Goal: Task Accomplishment & Management: Manage account settings

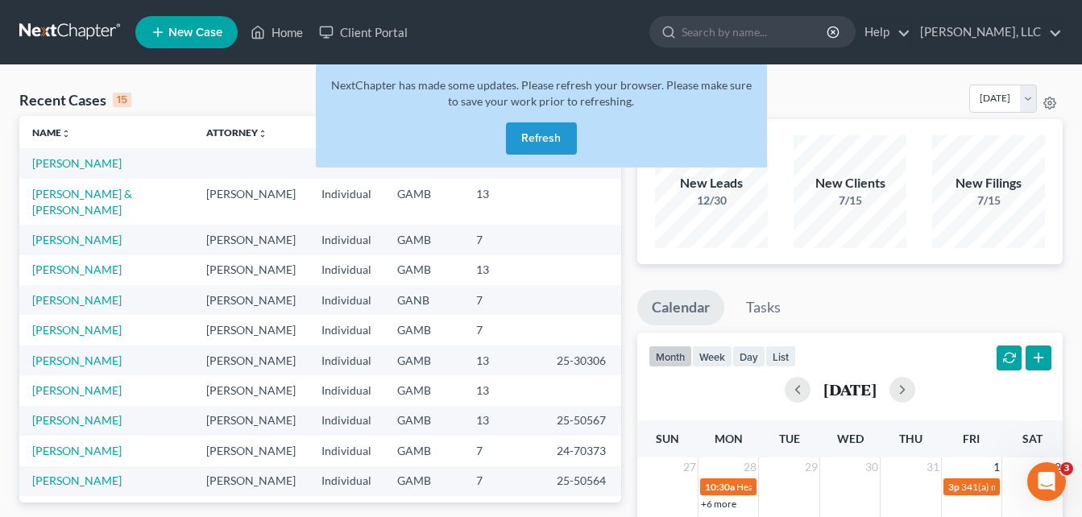
drag, startPoint x: 539, startPoint y: 138, endPoint x: 154, endPoint y: 81, distance: 389.3
click at [162, 87] on div "Recent Cases 15 View All" at bounding box center [320, 100] width 602 height 31
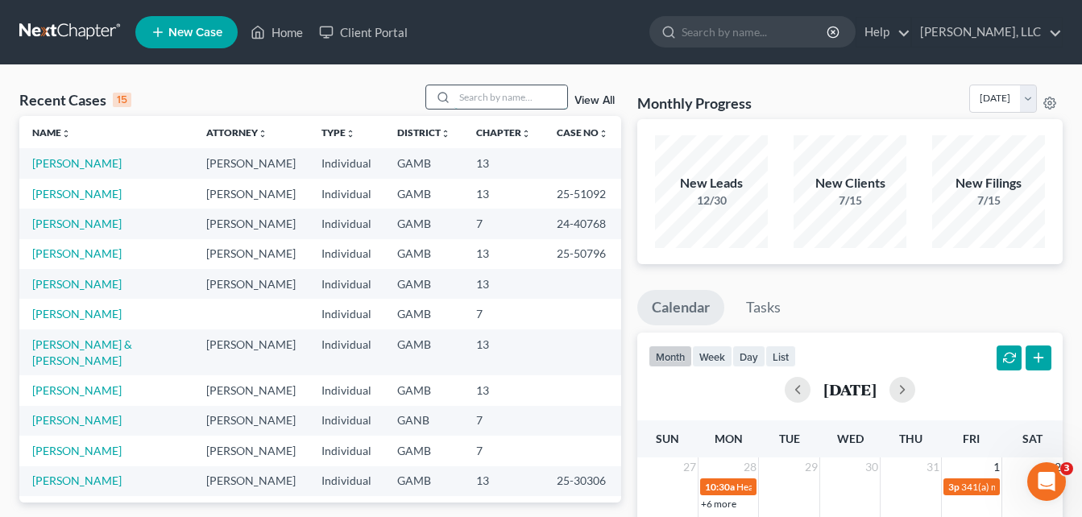
click at [489, 102] on input "search" at bounding box center [510, 96] width 113 height 23
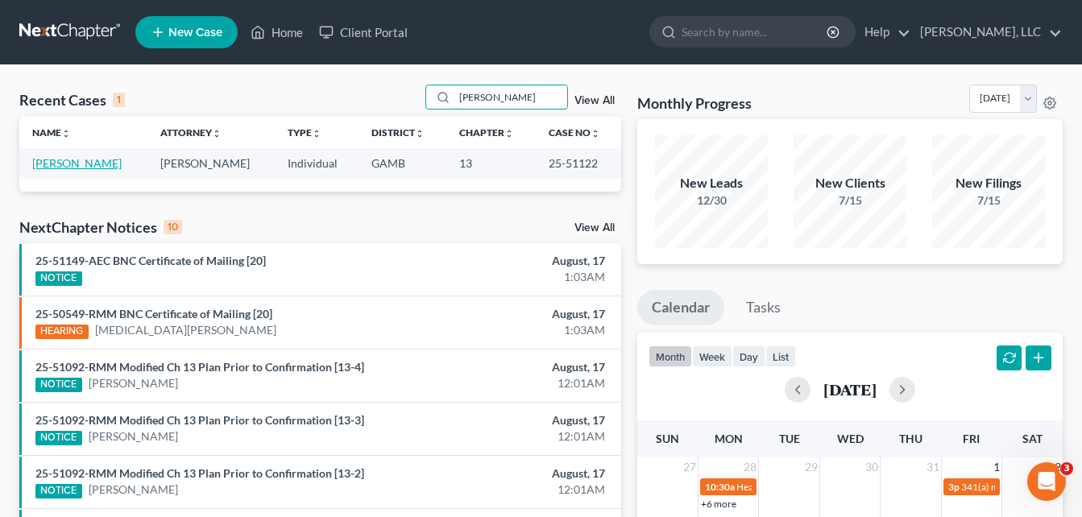
type input "[PERSON_NAME]"
click at [83, 167] on link "[PERSON_NAME]" at bounding box center [76, 163] width 89 height 14
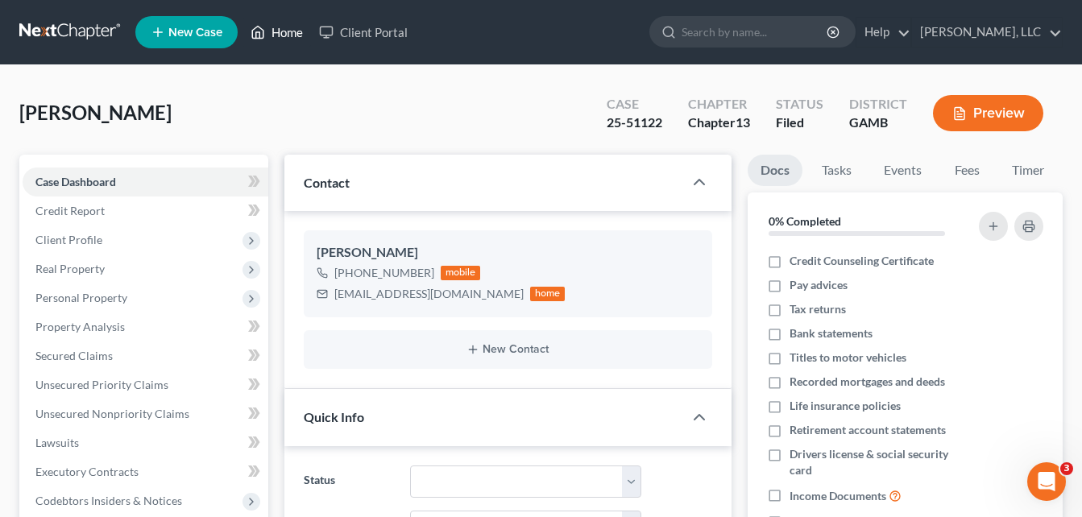
click at [280, 41] on link "Home" at bounding box center [277, 32] width 68 height 29
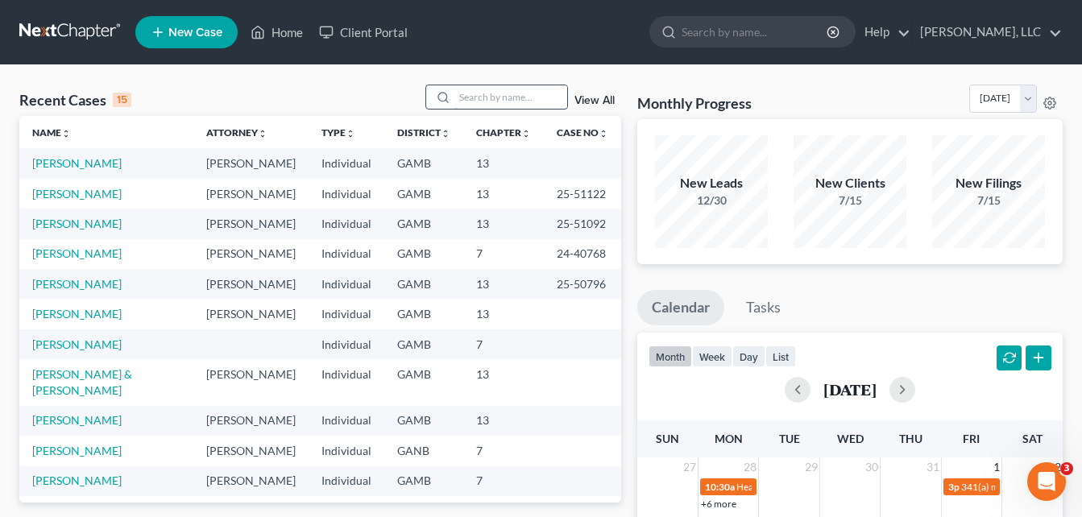
drag, startPoint x: 475, startPoint y: 100, endPoint x: 460, endPoint y: 98, distance: 15.4
click at [460, 98] on input "search" at bounding box center [510, 96] width 113 height 23
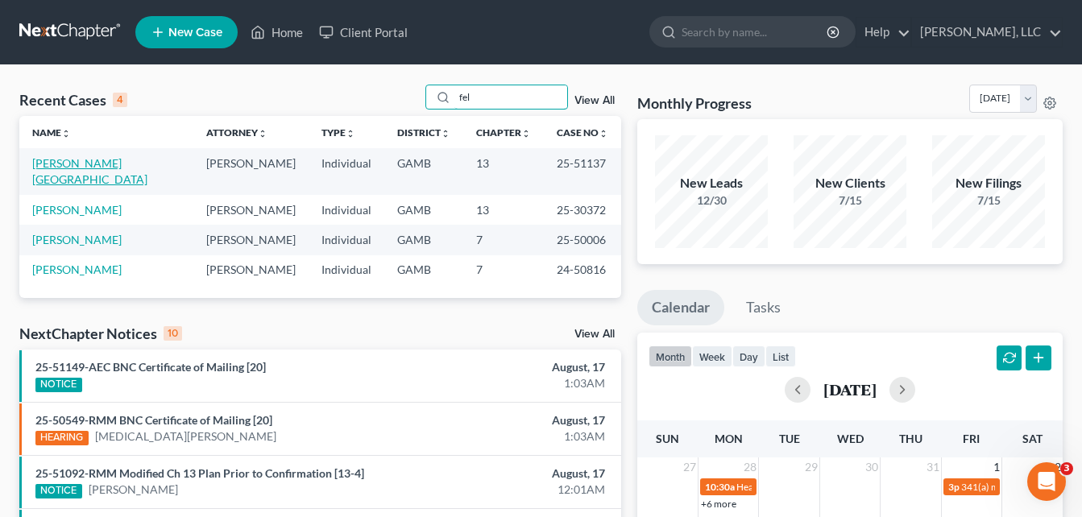
type input "fel"
click at [66, 164] on link "[PERSON_NAME][GEOGRAPHIC_DATA]" at bounding box center [89, 171] width 115 height 30
select select "6"
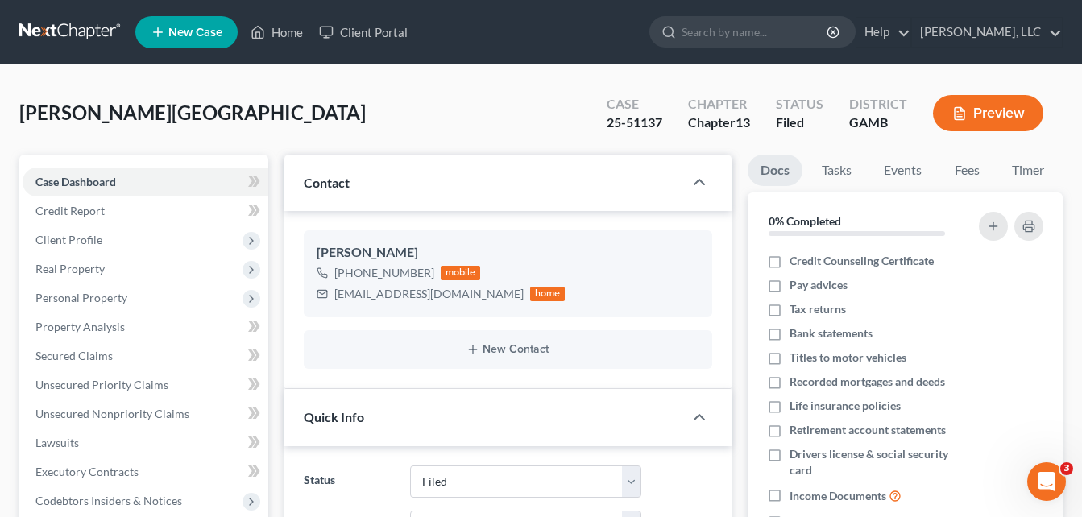
click at [303, 93] on div "[GEOGRAPHIC_DATA][PERSON_NAME] Upgraded Case 25-51137 Chapter Chapter 13 Status…" at bounding box center [540, 120] width 1043 height 70
click at [286, 41] on link "Home" at bounding box center [277, 32] width 68 height 29
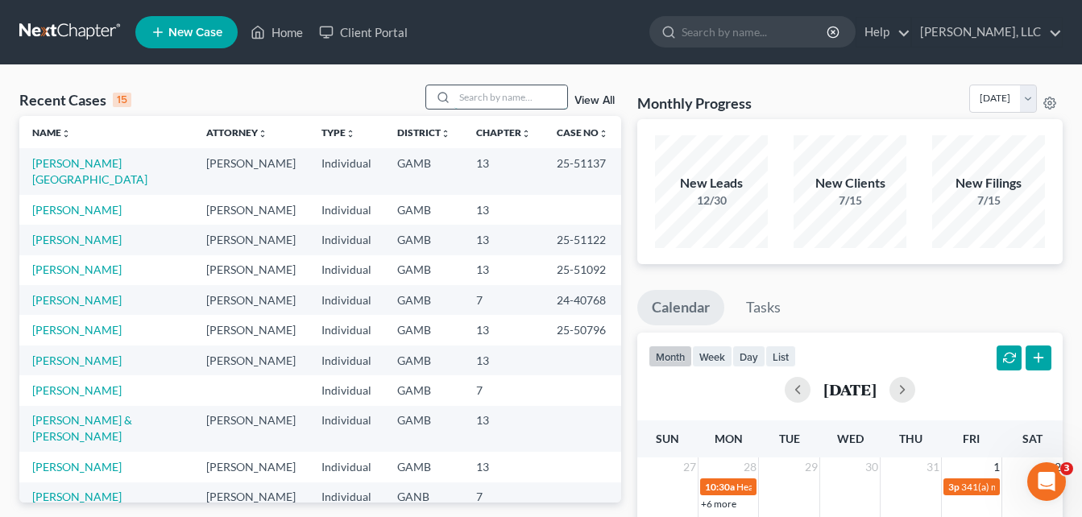
click at [513, 90] on input "search" at bounding box center [510, 96] width 113 height 23
type input "[PERSON_NAME]"
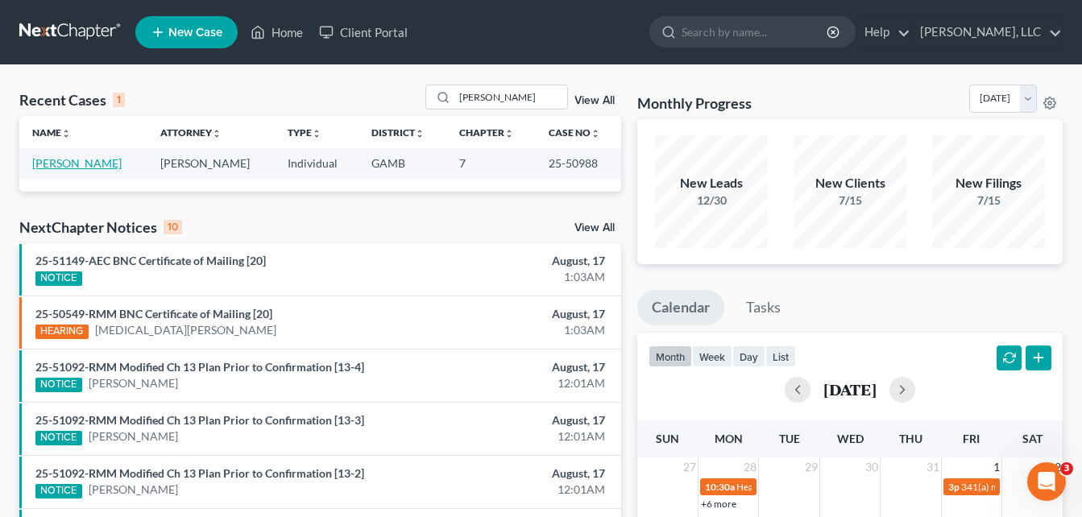
click at [73, 170] on link "[PERSON_NAME]" at bounding box center [76, 163] width 89 height 14
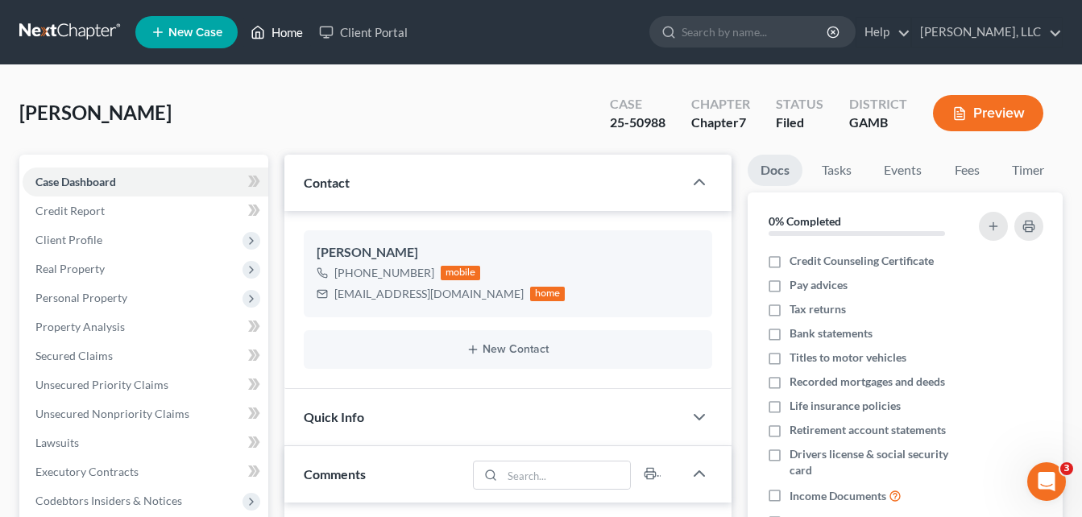
click at [287, 32] on link "Home" at bounding box center [277, 32] width 68 height 29
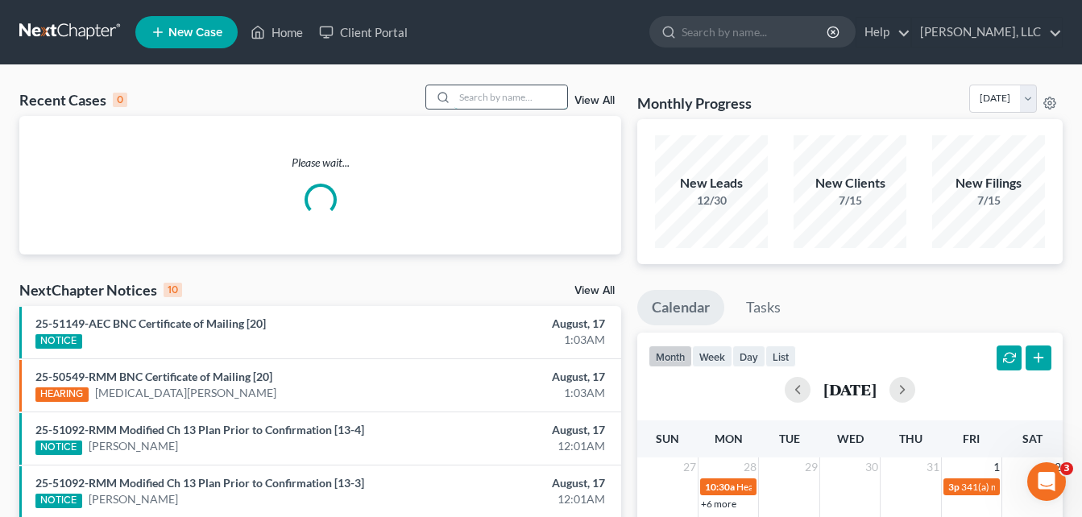
click at [477, 100] on input "search" at bounding box center [510, 96] width 113 height 23
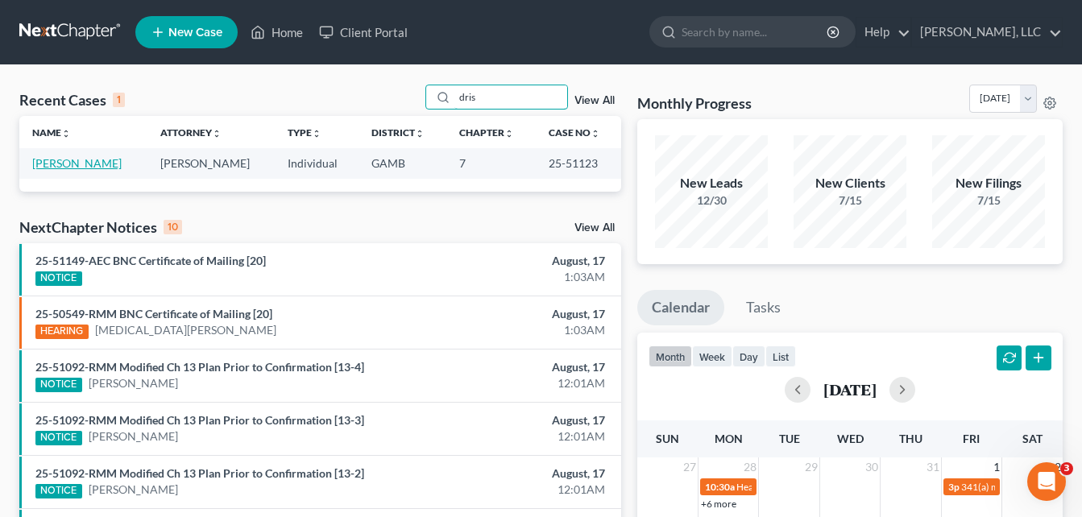
type input "dris"
drag, startPoint x: 94, startPoint y: 168, endPoint x: 56, endPoint y: 164, distance: 38.2
drag, startPoint x: 56, startPoint y: 164, endPoint x: 35, endPoint y: 167, distance: 21.2
click at [35, 167] on link "[PERSON_NAME]" at bounding box center [76, 163] width 89 height 14
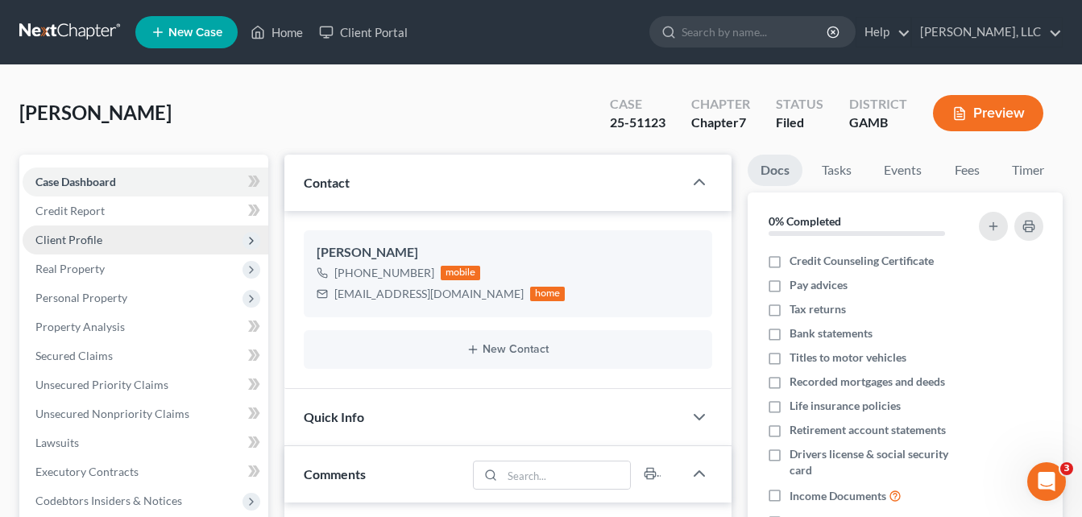
click at [84, 248] on span "Client Profile" at bounding box center [146, 240] width 246 height 29
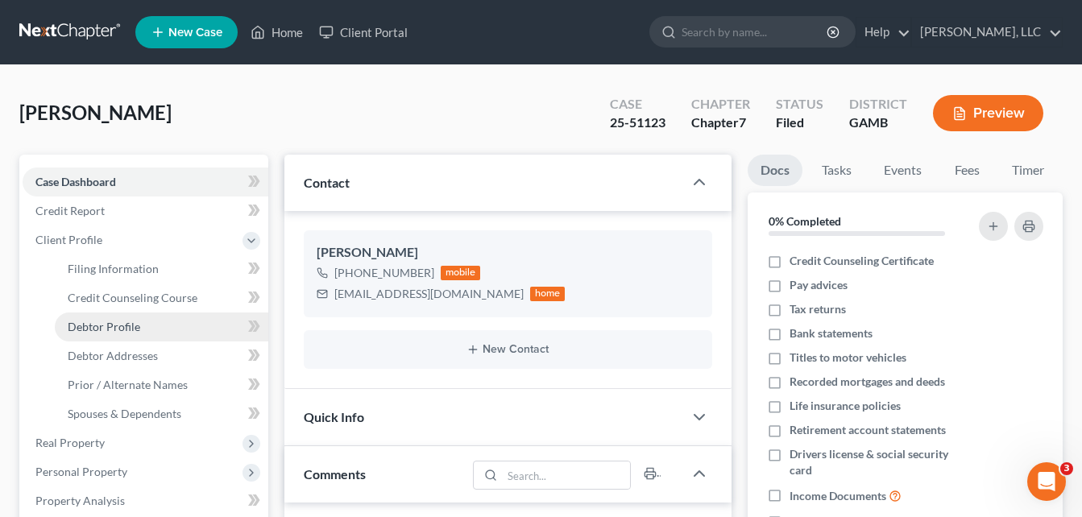
click at [114, 324] on span "Debtor Profile" at bounding box center [104, 327] width 73 height 14
select select "3"
select select "1"
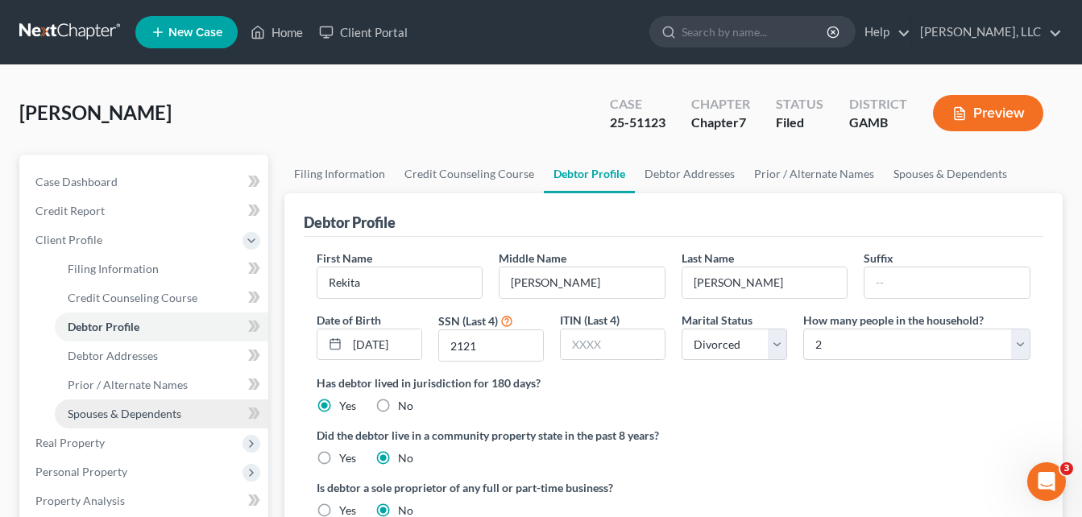
click at [136, 415] on span "Spouses & Dependents" at bounding box center [125, 414] width 114 height 14
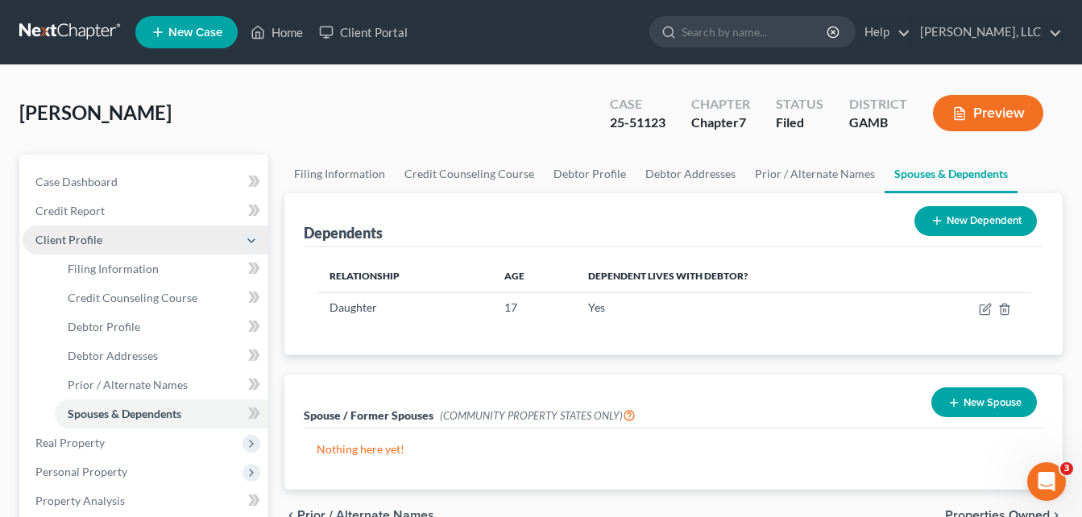
click at [68, 236] on span "Client Profile" at bounding box center [68, 240] width 67 height 14
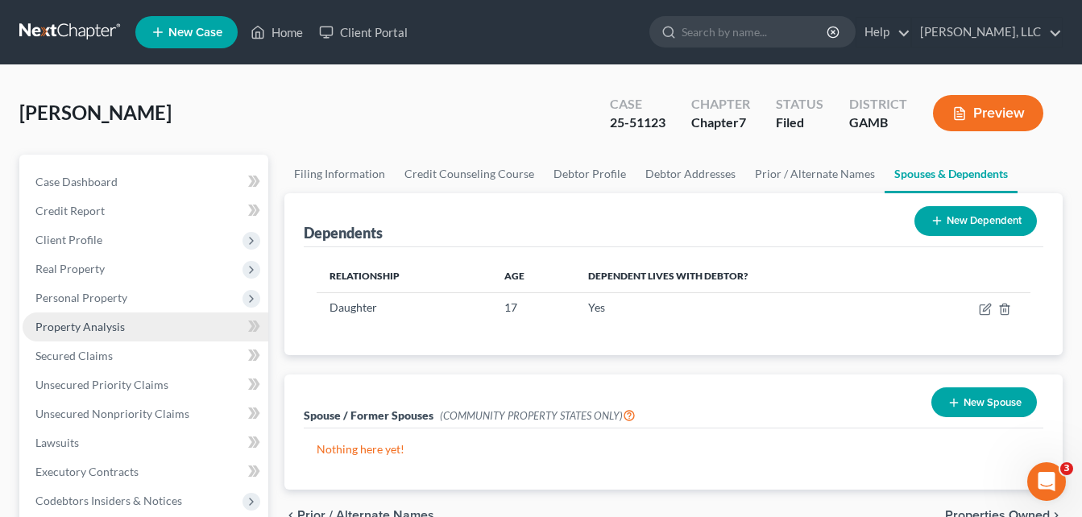
click at [58, 330] on span "Property Analysis" at bounding box center [79, 327] width 89 height 14
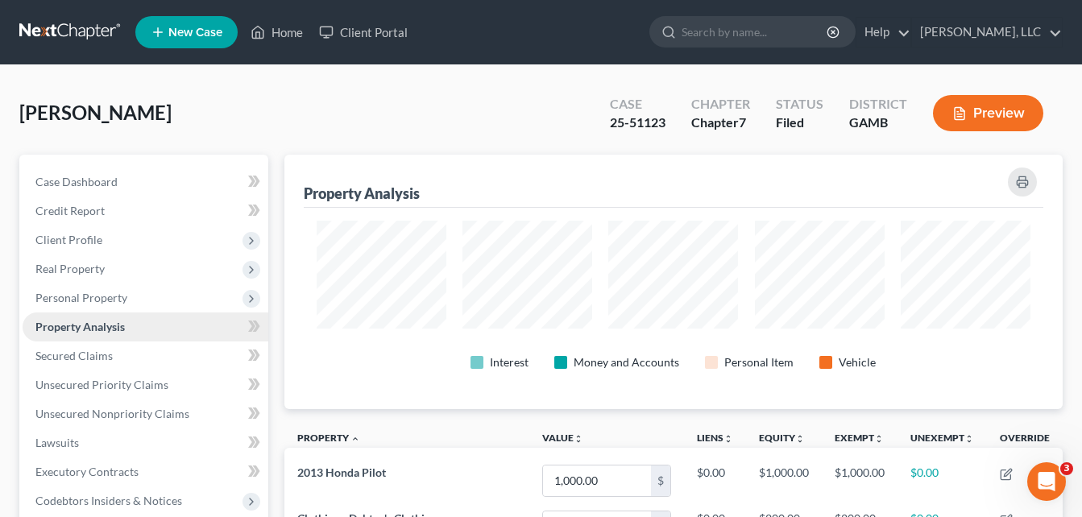
scroll to position [255, 779]
click at [270, 130] on div "[PERSON_NAME] Upgraded Case 25-51123 Chapter Chapter 7 Status Filed District [G…" at bounding box center [540, 120] width 1043 height 70
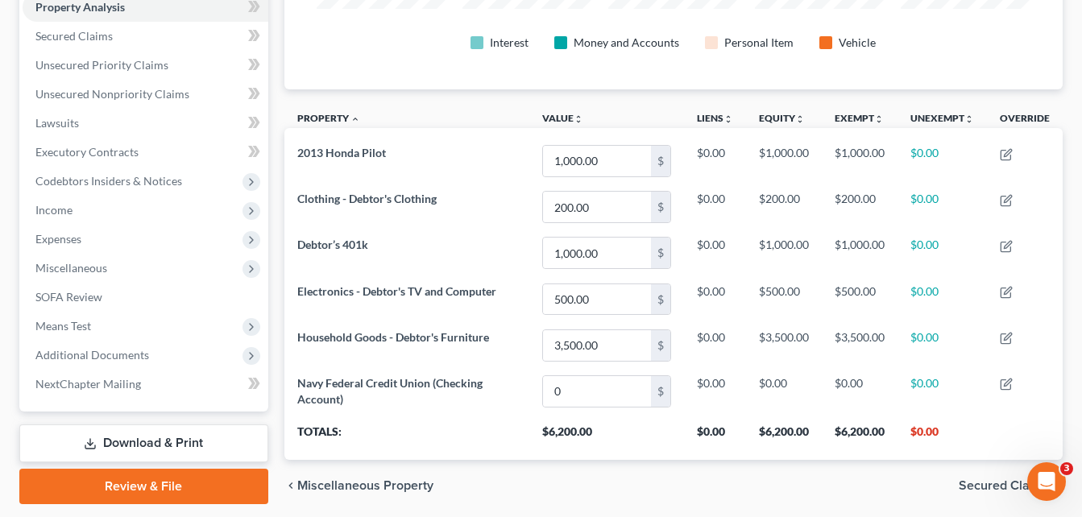
scroll to position [375, 0]
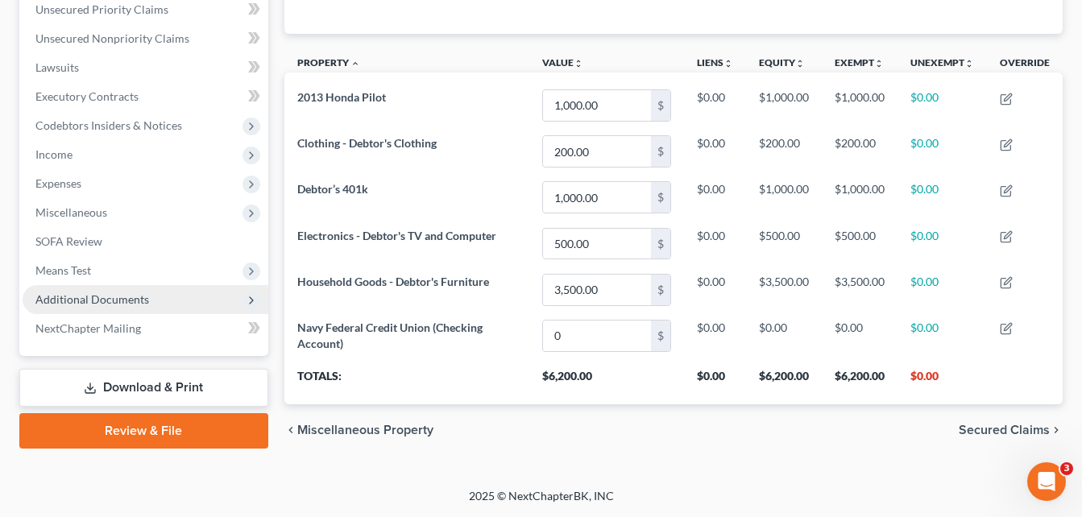
click at [68, 305] on span "Additional Documents" at bounding box center [92, 299] width 114 height 14
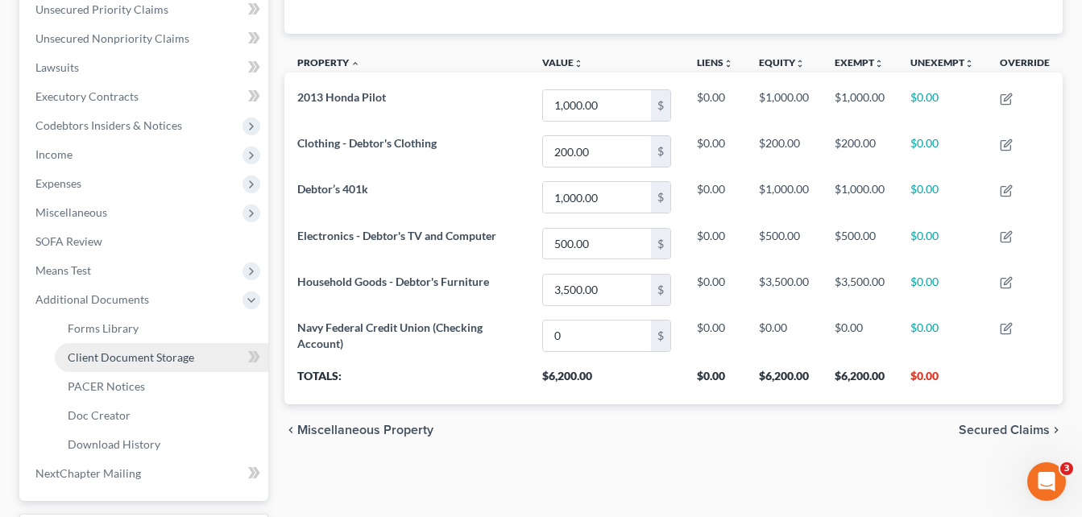
click at [118, 359] on span "Client Document Storage" at bounding box center [131, 358] width 127 height 14
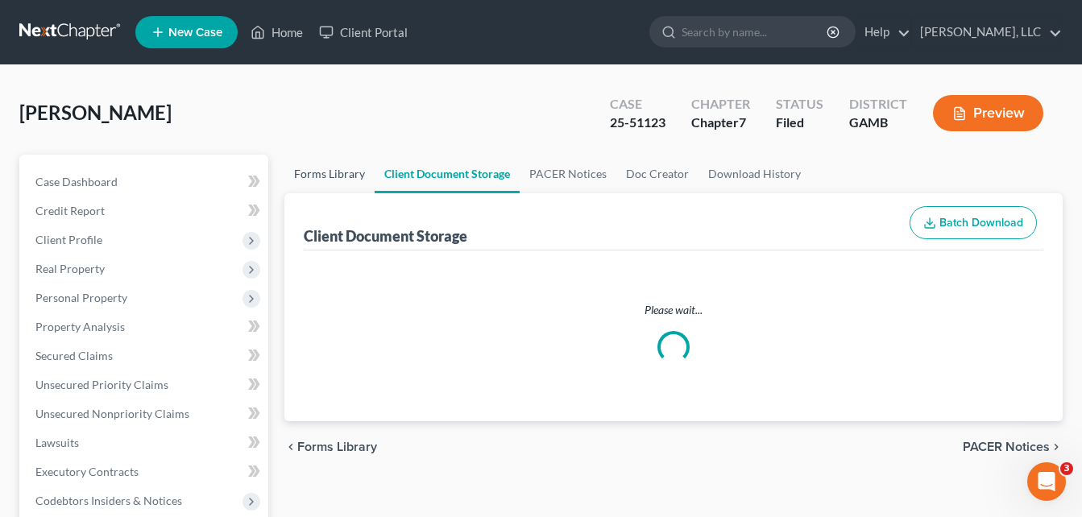
select select "26"
select select "22"
select select "6"
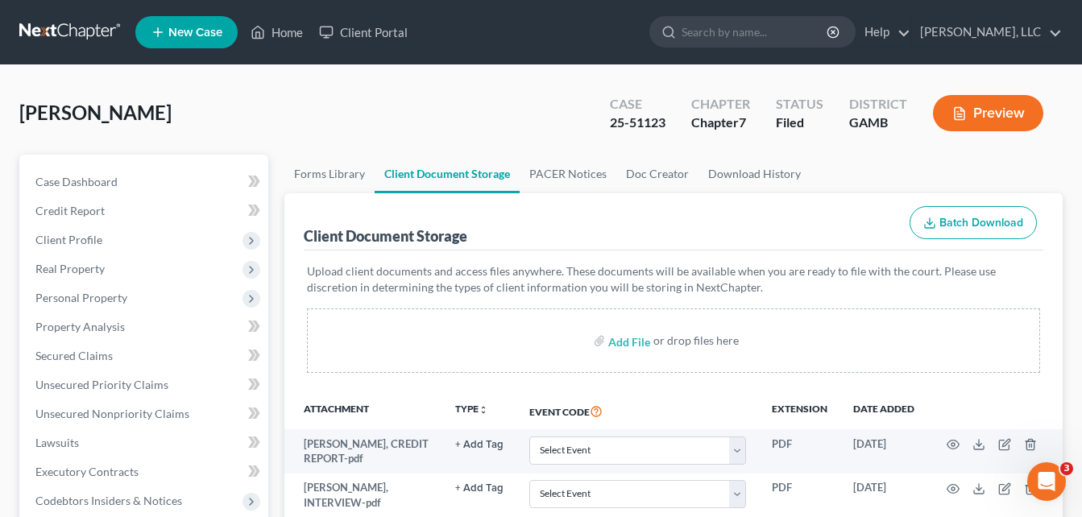
click at [289, 135] on div "[PERSON_NAME] Upgraded Case 25-51123 Chapter Chapter 7 Status Filed District [G…" at bounding box center [540, 120] width 1043 height 70
click at [276, 132] on div "[PERSON_NAME] Upgraded Case 25-51123 Chapter Chapter 7 Status Filed District [G…" at bounding box center [540, 120] width 1043 height 70
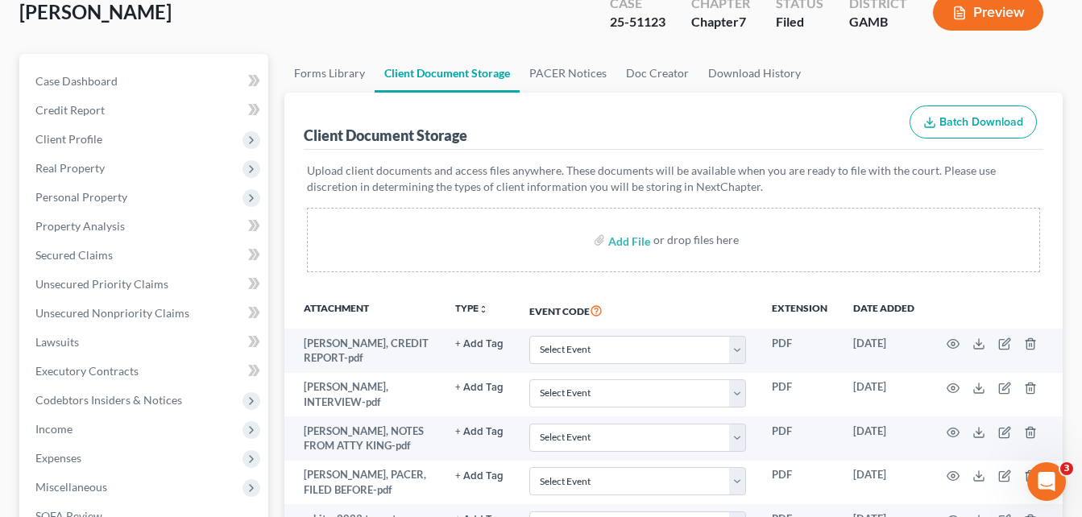
scroll to position [97, 0]
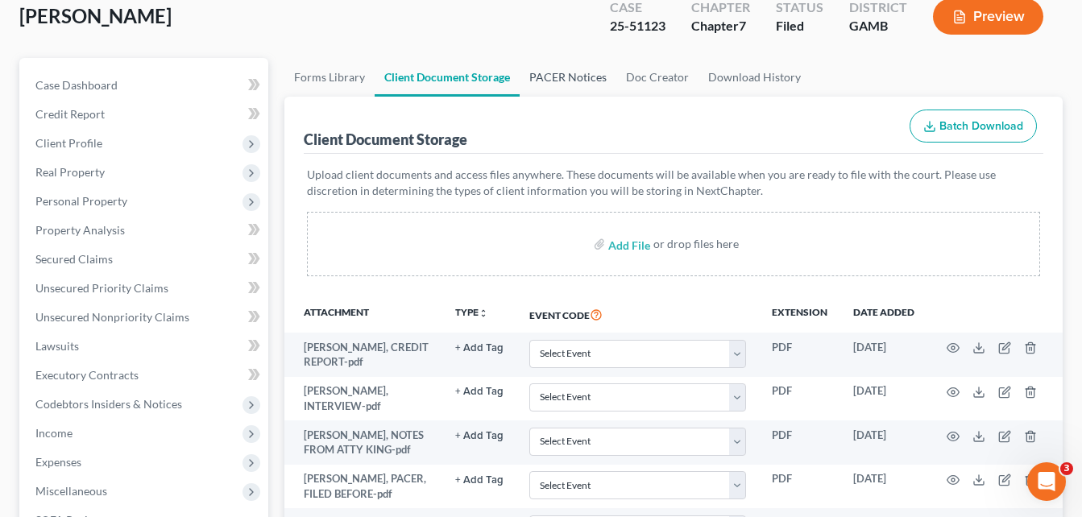
click at [561, 71] on link "PACER Notices" at bounding box center [568, 77] width 97 height 39
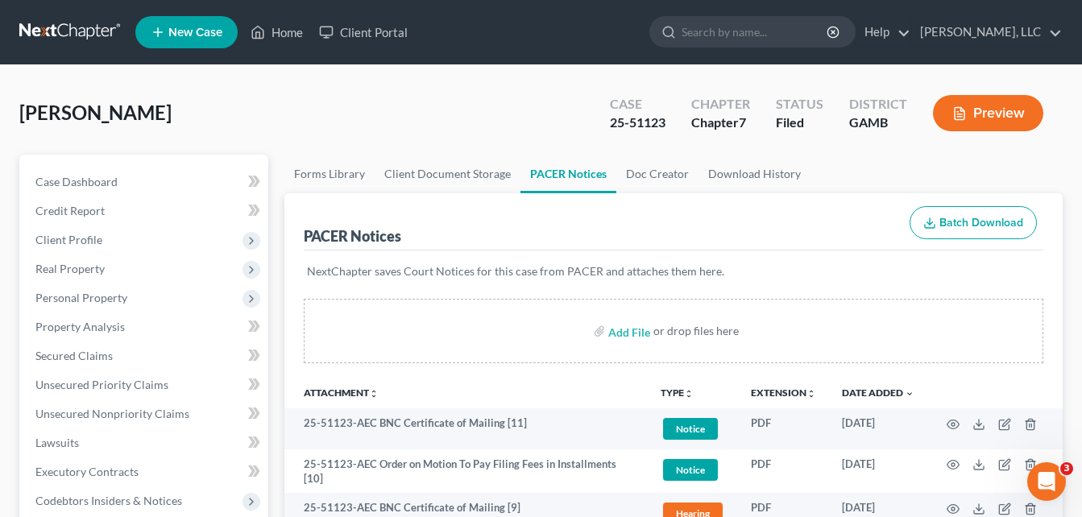
click at [263, 103] on div "[PERSON_NAME] Upgraded Case 25-51123 Chapter Chapter 7 Status Filed District [G…" at bounding box center [540, 120] width 1043 height 70
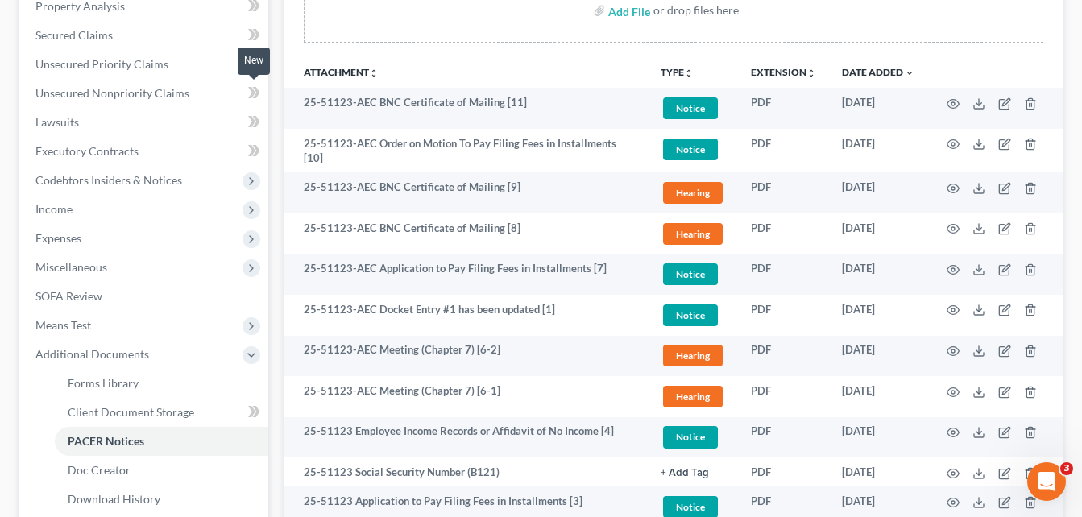
scroll to position [322, 0]
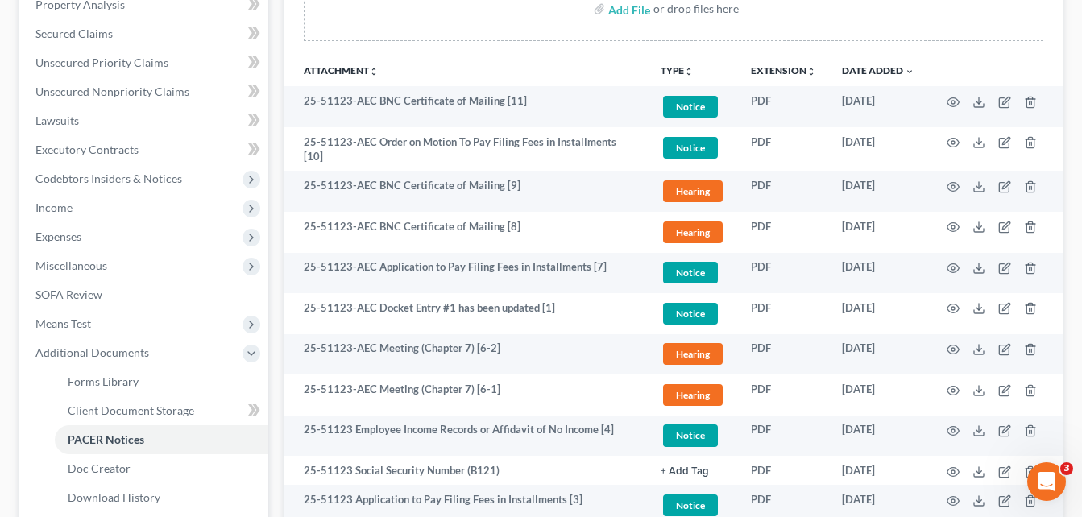
click at [280, 75] on div "Forms Library Client Document Storage PACER Notices Doc Creator Download Histor…" at bounding box center [673, 252] width 794 height 840
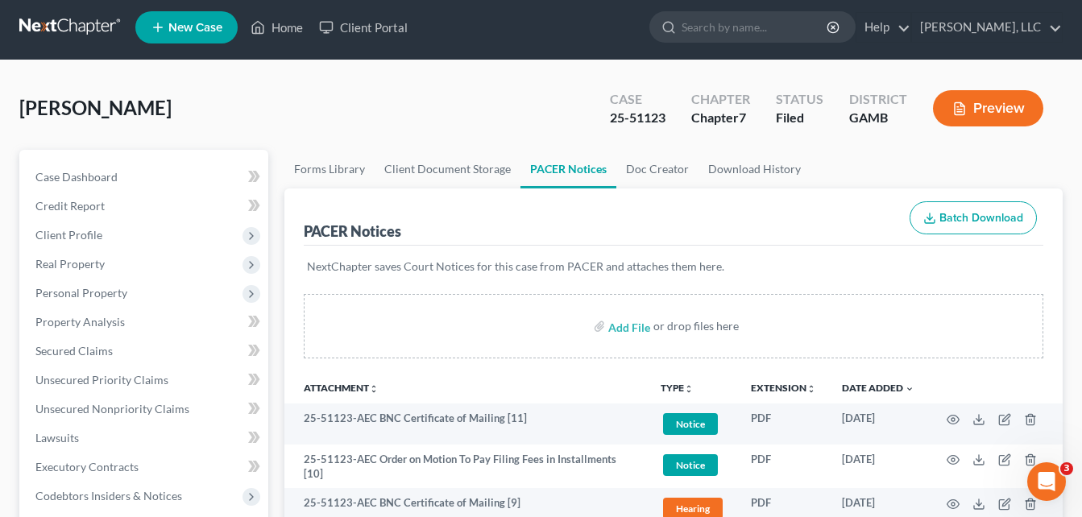
scroll to position [0, 0]
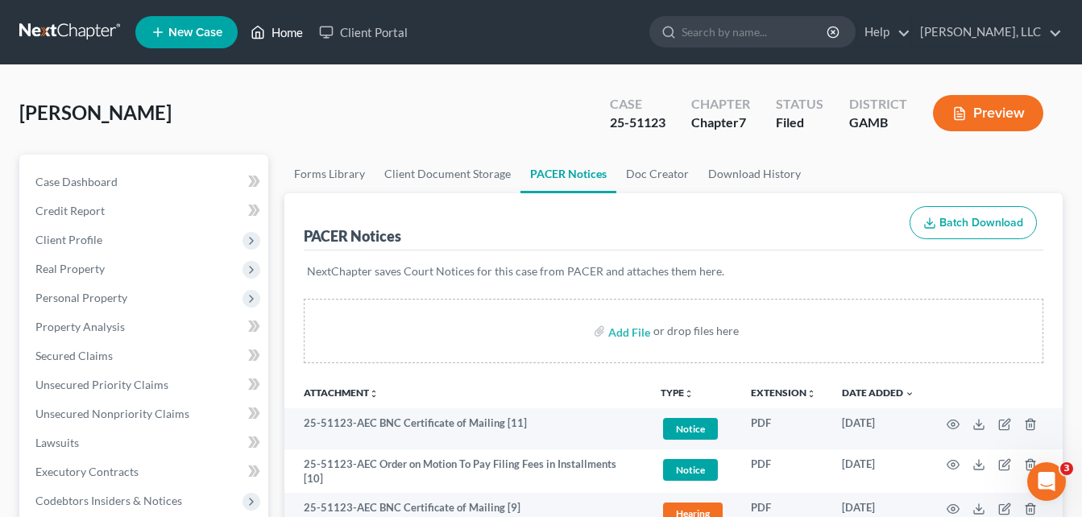
click at [284, 36] on link "Home" at bounding box center [277, 32] width 68 height 29
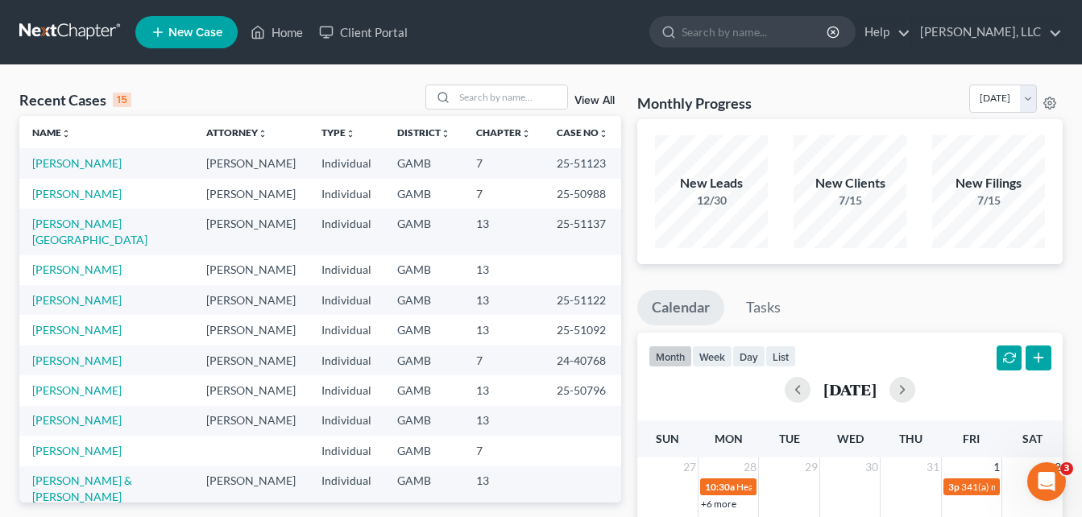
click at [246, 102] on div "Recent Cases 15 View All" at bounding box center [320, 100] width 602 height 31
